Goal: Task Accomplishment & Management: Manage account settings

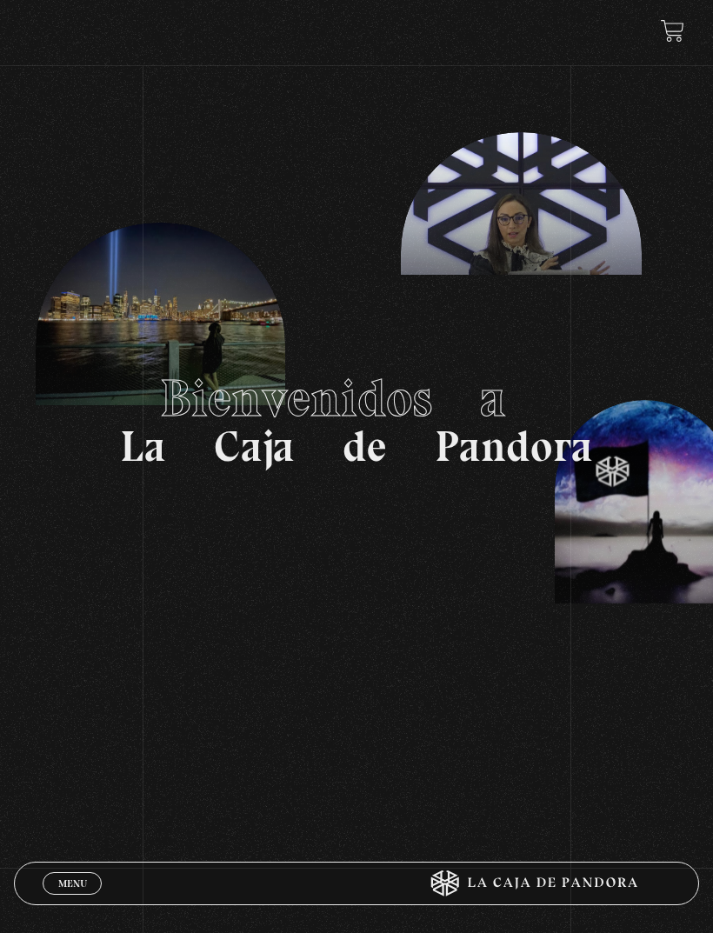
click at [69, 880] on span "Menu" at bounding box center [72, 883] width 29 height 10
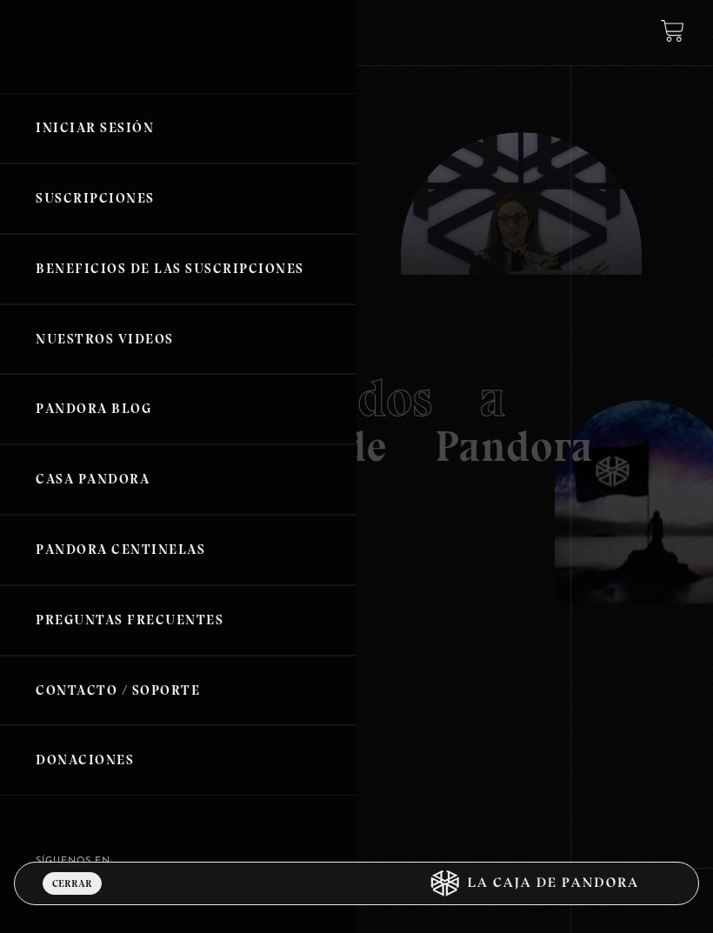
click at [123, 128] on link "Iniciar Sesión" at bounding box center [178, 128] width 356 height 70
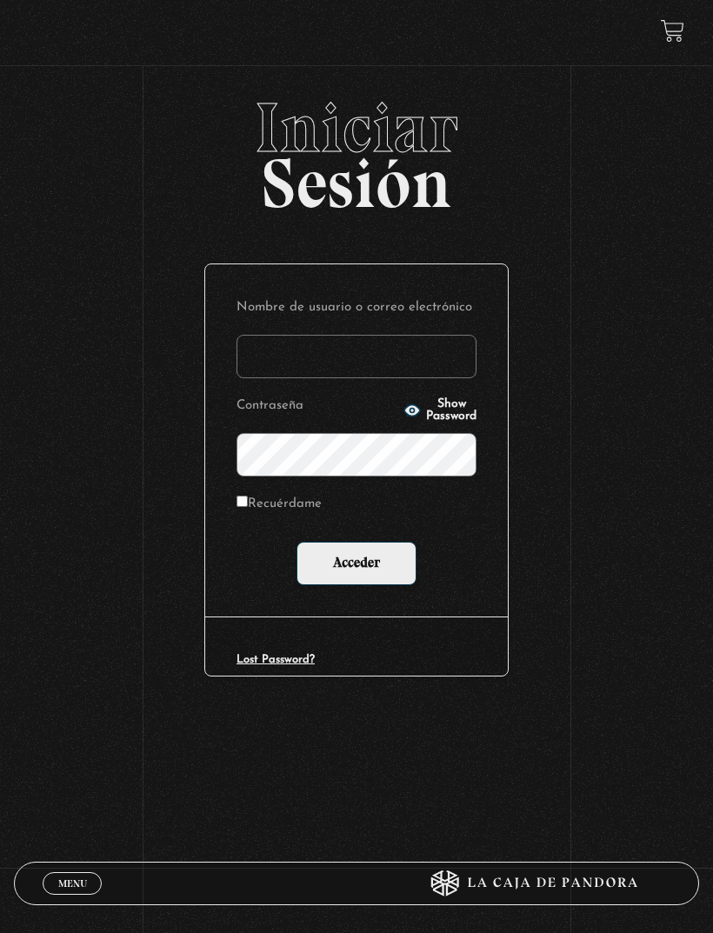
type input "maguvin2001@gmail.com"
click at [356, 566] on input "Acceder" at bounding box center [356, 563] width 120 height 43
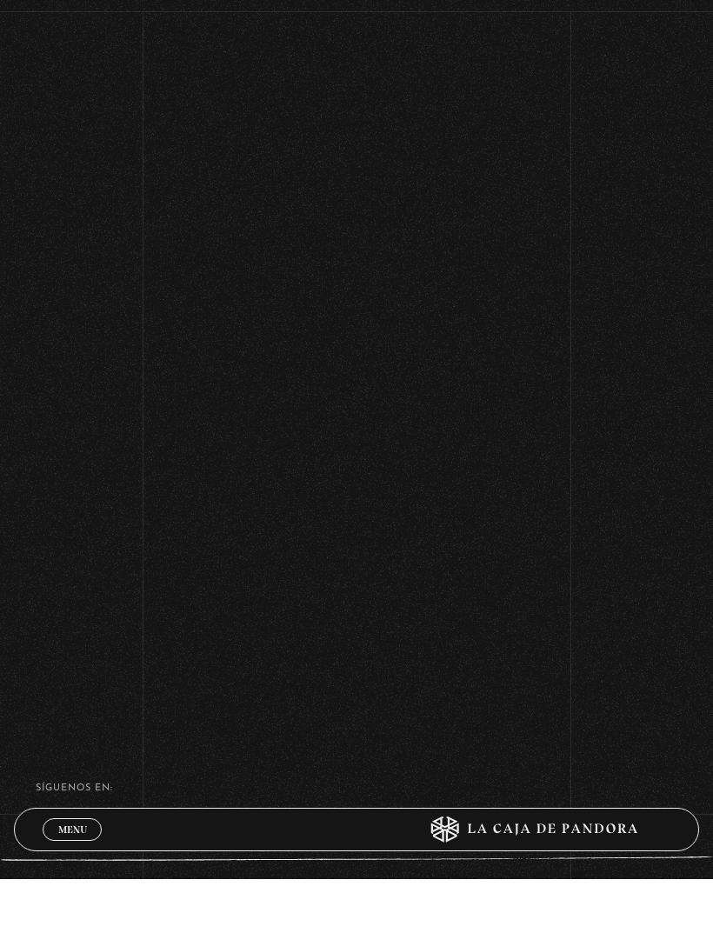
scroll to position [462, 0]
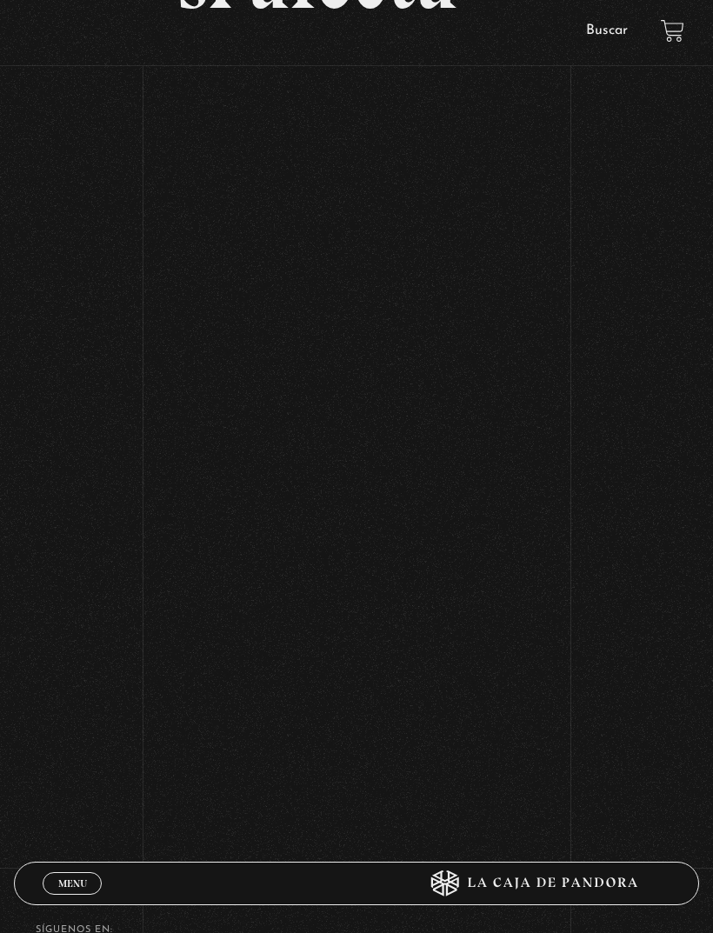
click at [626, 373] on div "Volver Setiembre 4 - 830pm CR El Entorno sí afecta" at bounding box center [356, 225] width 713 height 1189
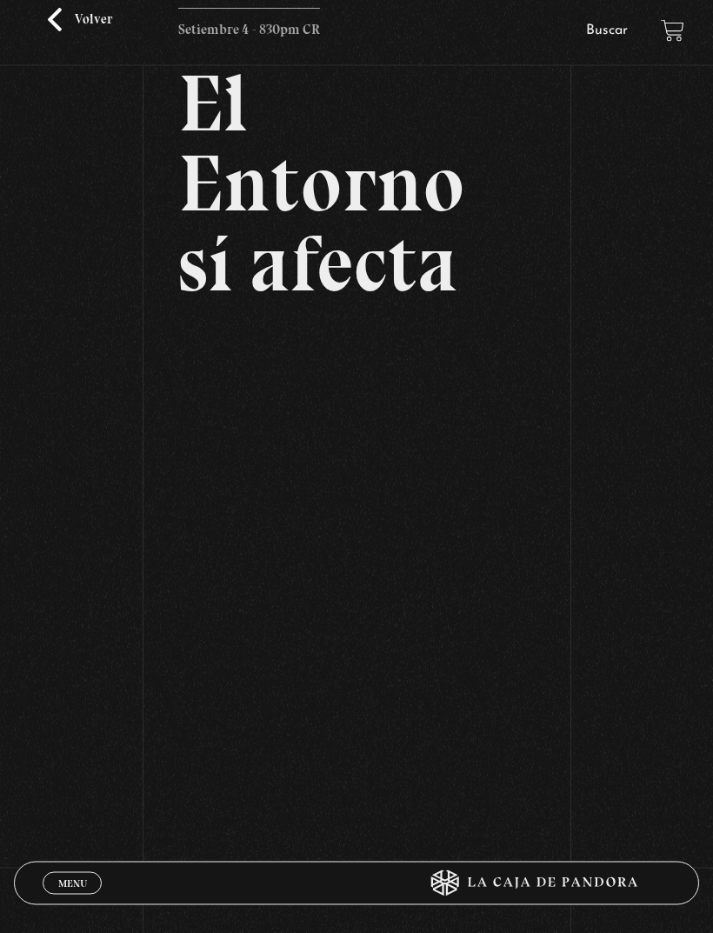
scroll to position [0, 0]
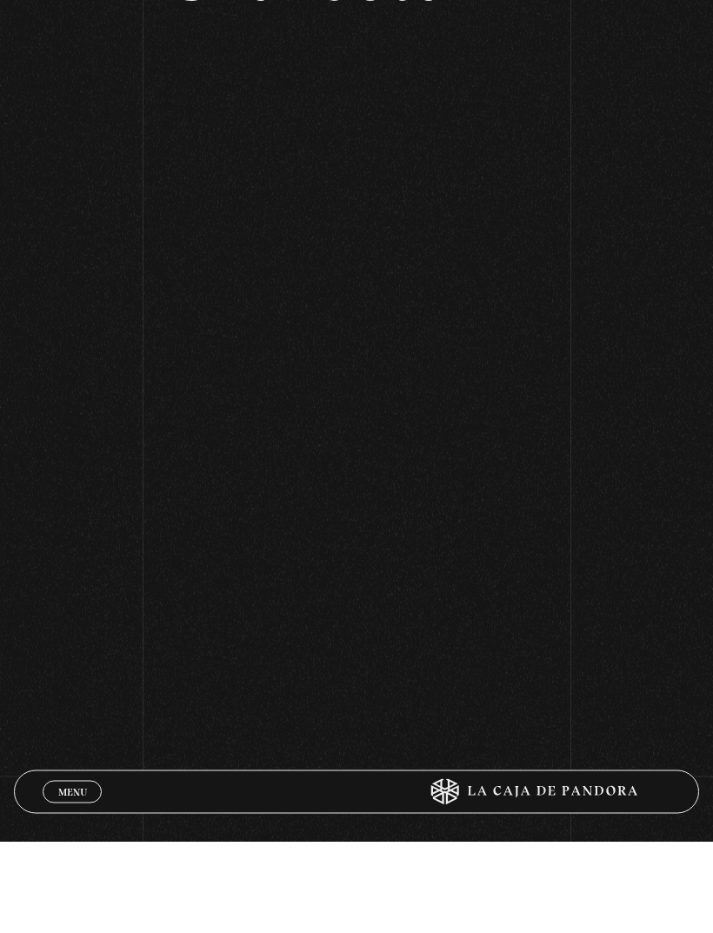
scroll to position [376, 0]
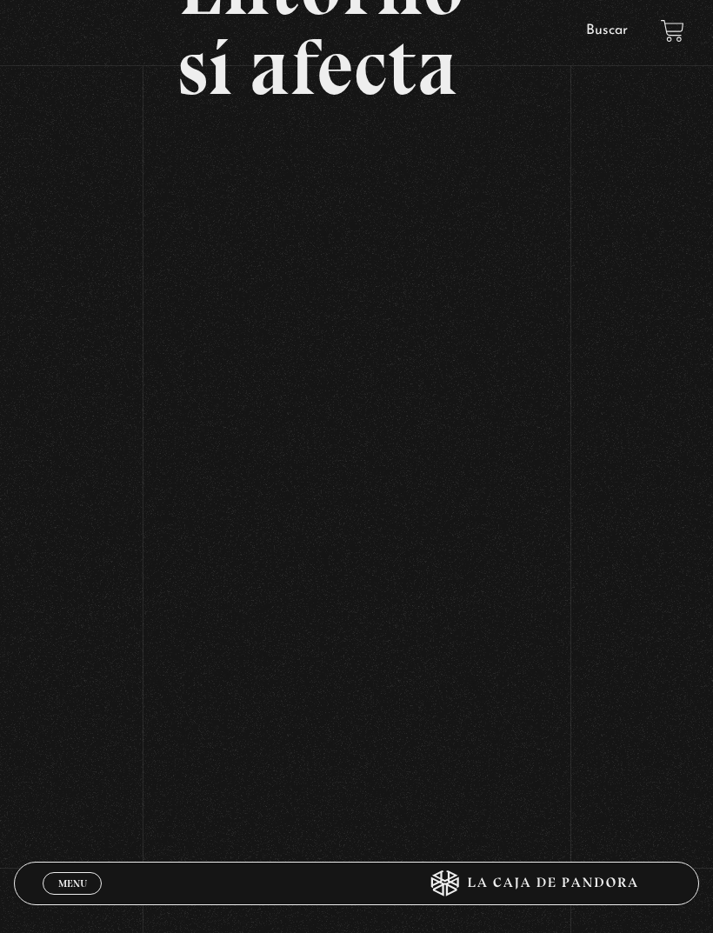
click at [653, 612] on div "Volver Setiembre 4 - 830pm CR El Entorno sí afecta" at bounding box center [356, 311] width 713 height 1189
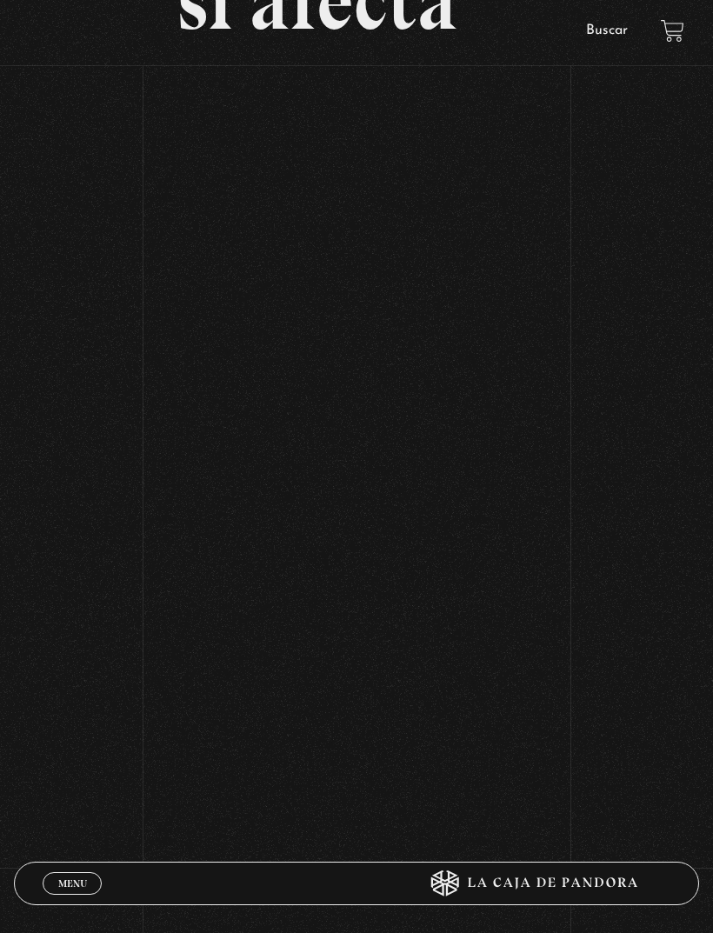
scroll to position [439, 0]
click at [26, 565] on div "Volver Setiembre 4 - 830pm CR El Entorno sí afecta" at bounding box center [356, 248] width 713 height 1189
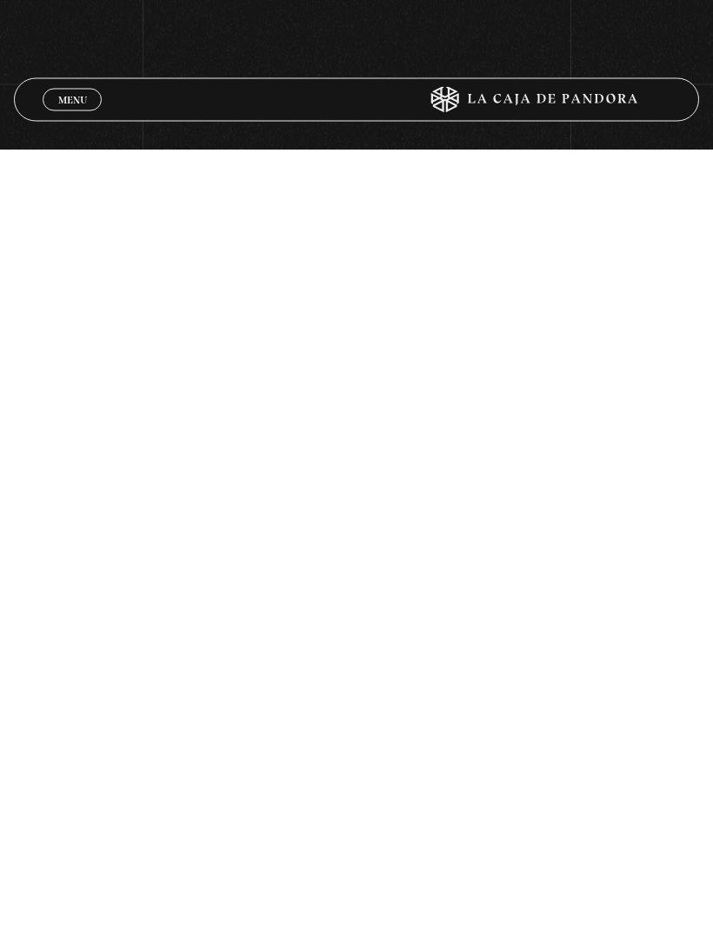
scroll to position [0, 0]
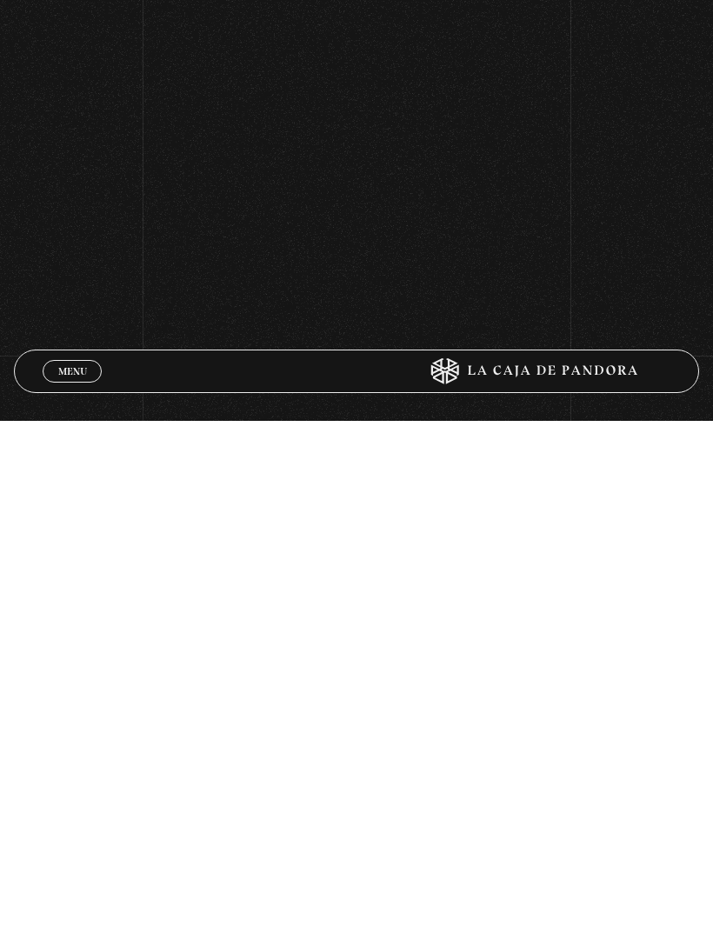
scroll to position [140, 0]
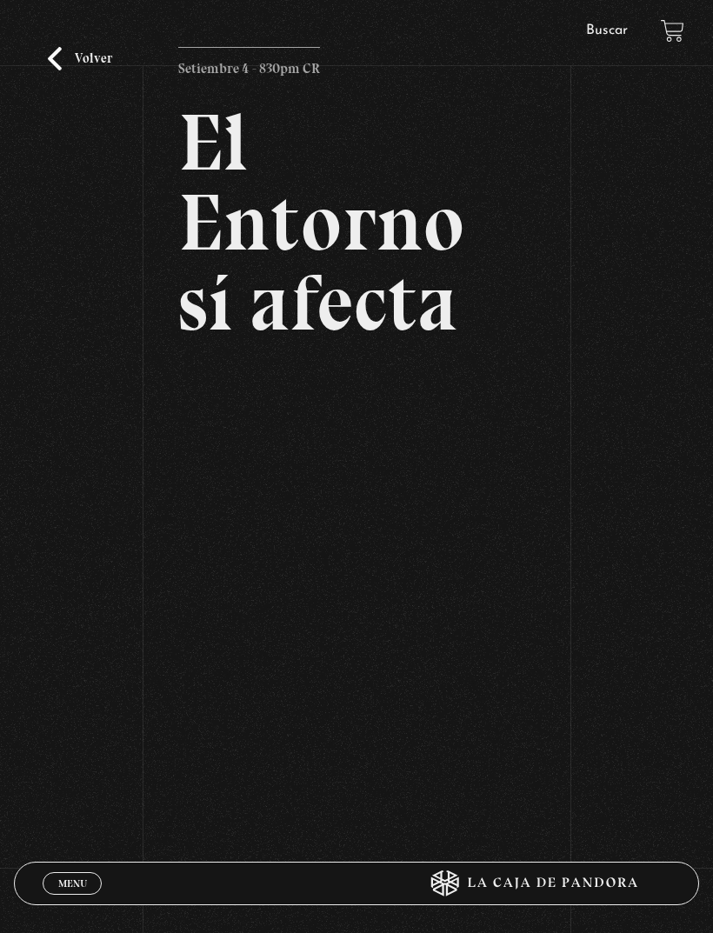
click at [656, 456] on div "Volver Setiembre 4 - 830pm CR El Entorno sí afecta" at bounding box center [356, 547] width 713 height 1189
click at [70, 887] on span "Menu" at bounding box center [72, 883] width 29 height 10
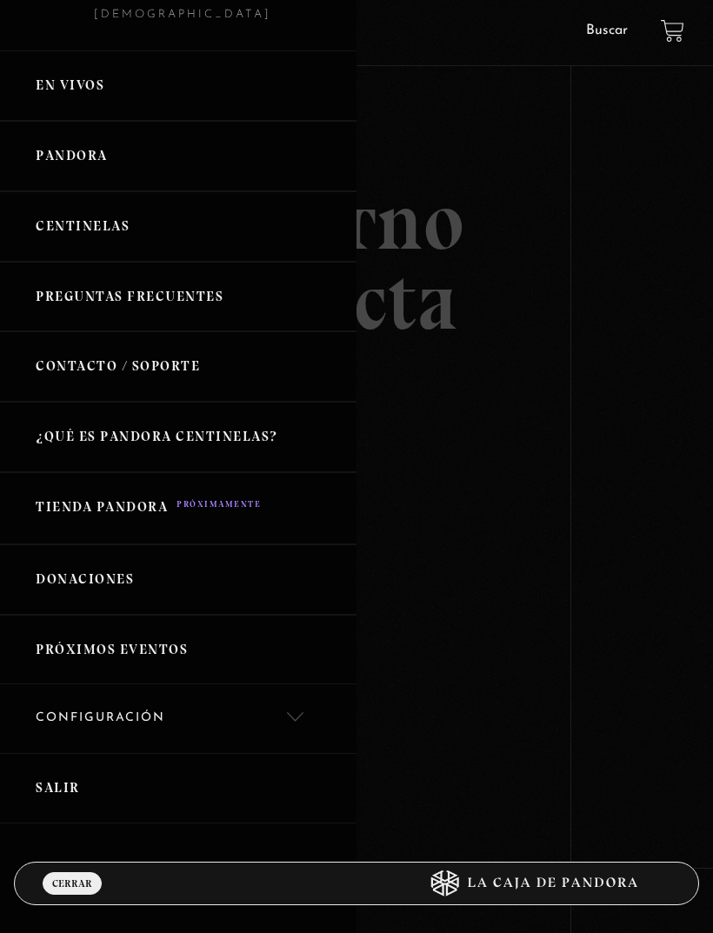
scroll to position [101, 0]
click at [69, 774] on link "Salir" at bounding box center [178, 789] width 356 height 70
